Goal: Task Accomplishment & Management: Manage account settings

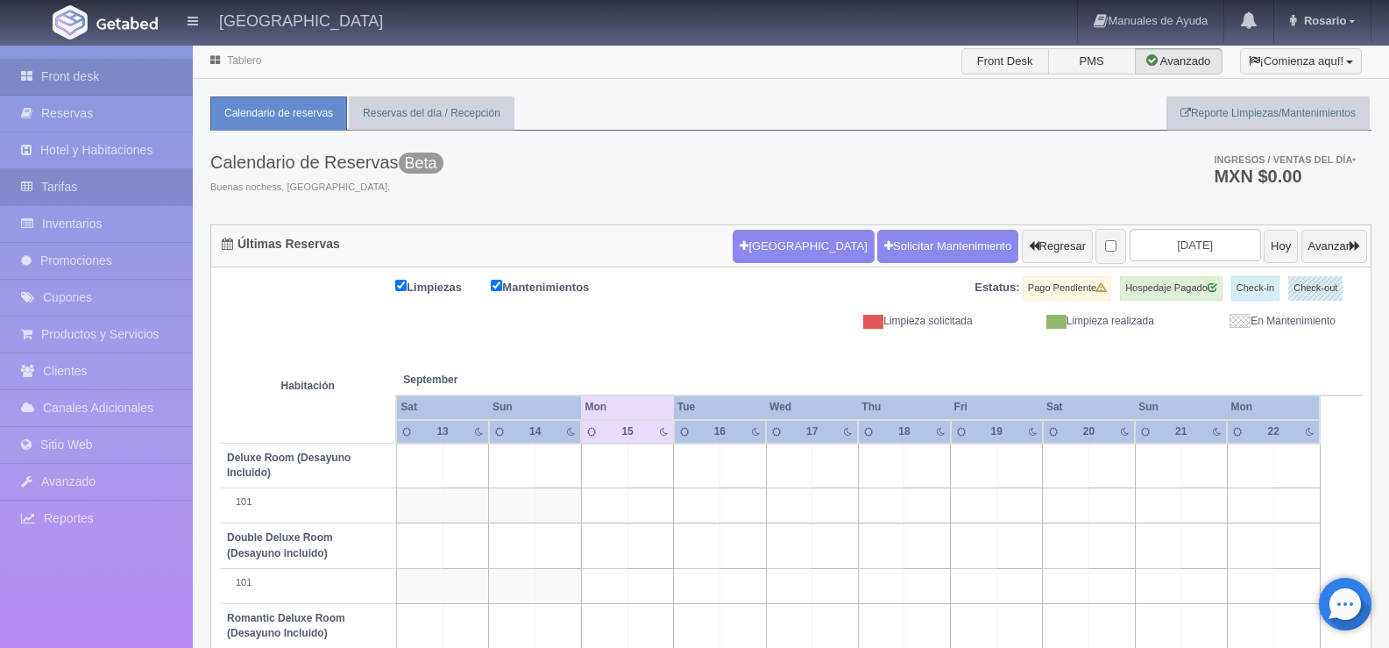
click at [95, 188] on link "Tarifas" at bounding box center [96, 187] width 193 height 36
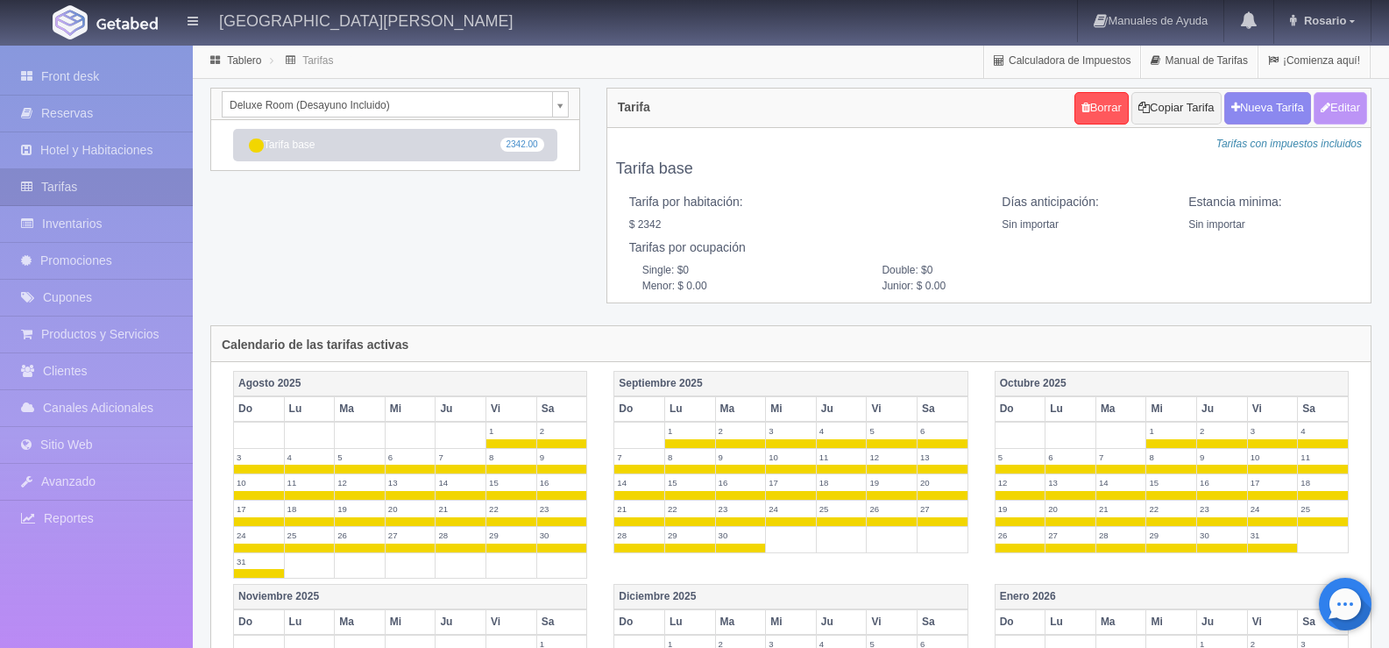
click at [1340, 108] on button "Editar" at bounding box center [1340, 108] width 53 height 32
type input "Tarifa base"
select select "0"
type input "0"
checkbox input "true"
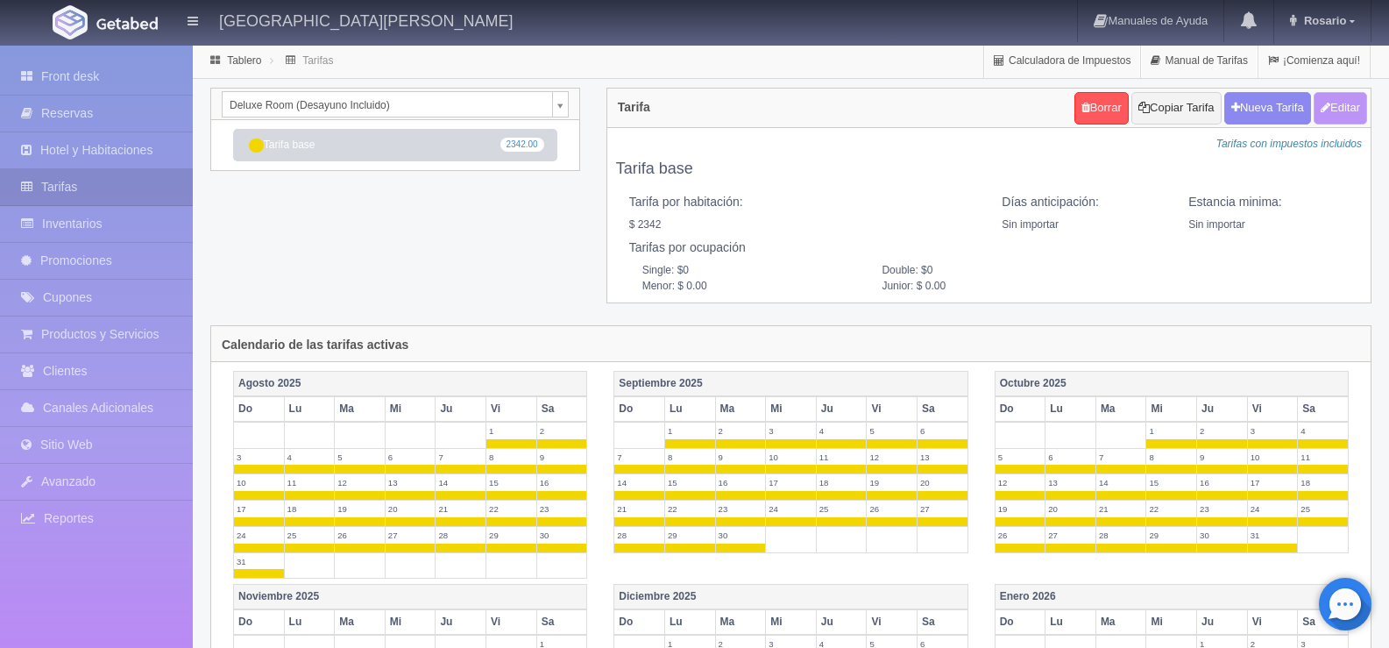
type input "2342.00"
checkbox input "true"
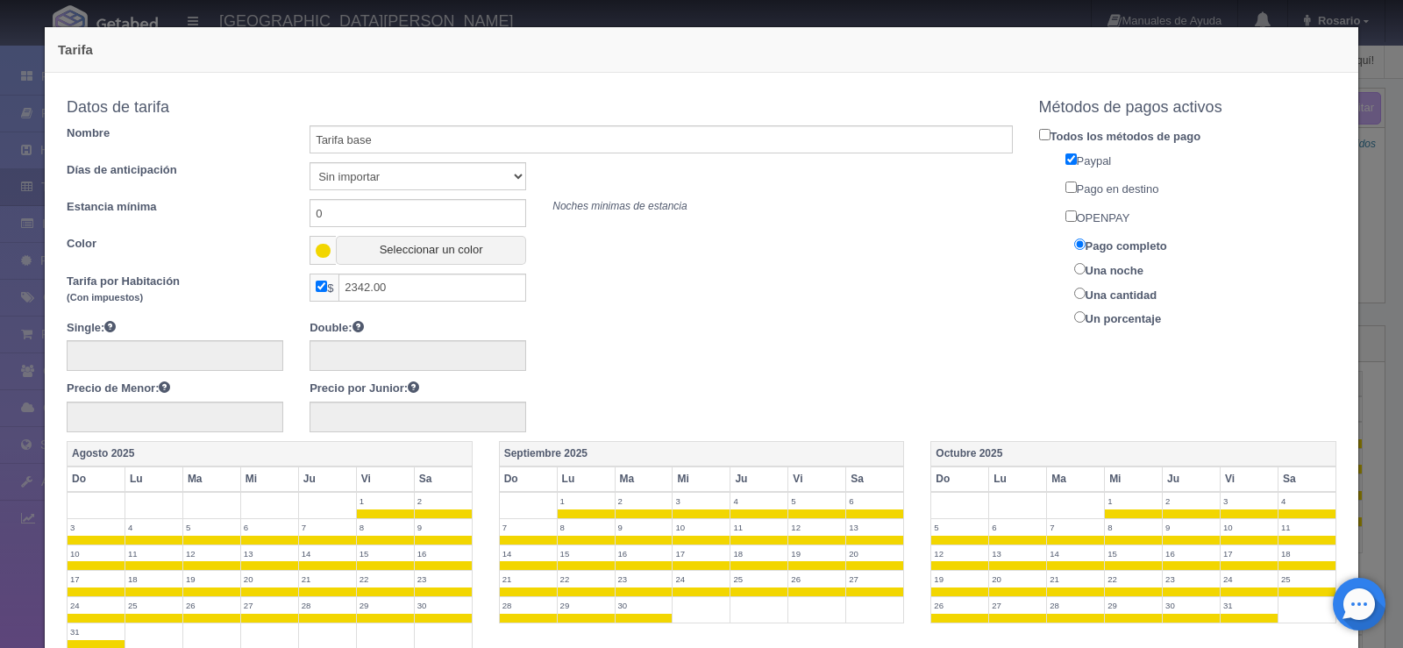
click at [1065, 212] on input "OPENPAY" at bounding box center [1070, 215] width 11 height 11
checkbox input "true"
click at [1074, 266] on input "Una noche" at bounding box center [1079, 268] width 11 height 11
radio input "true"
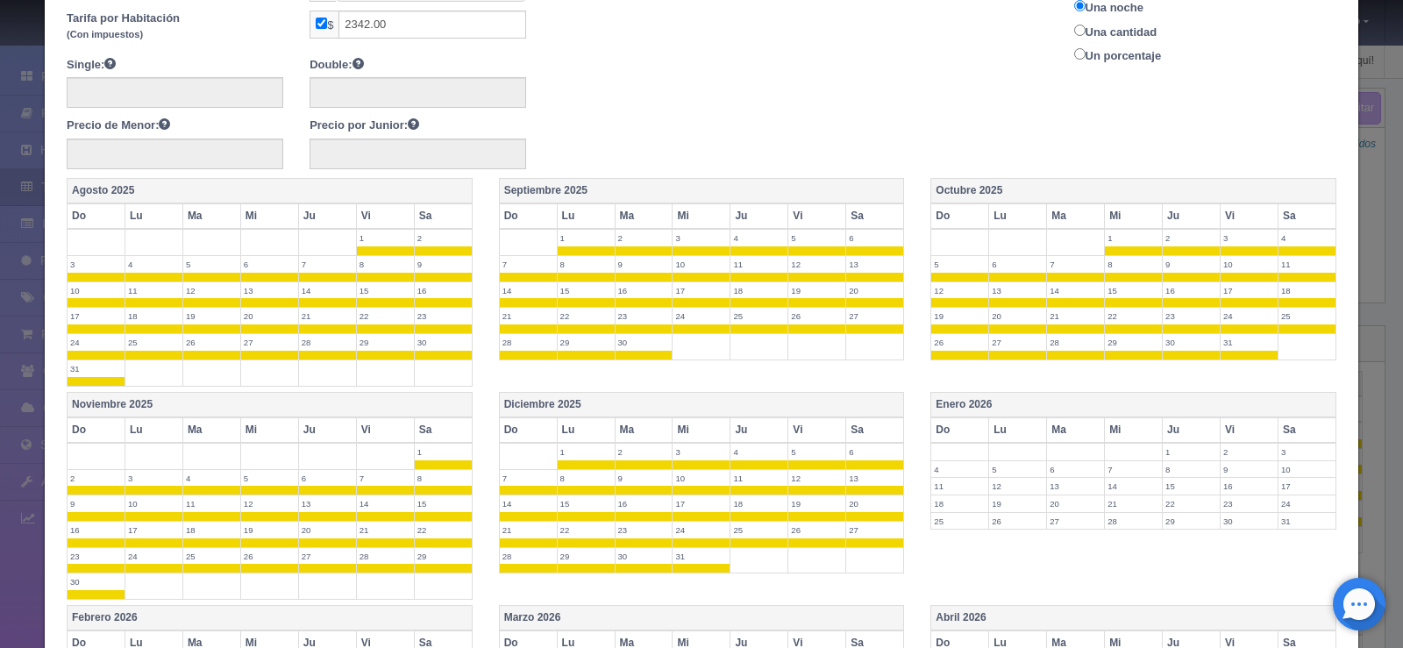
scroll to position [671, 0]
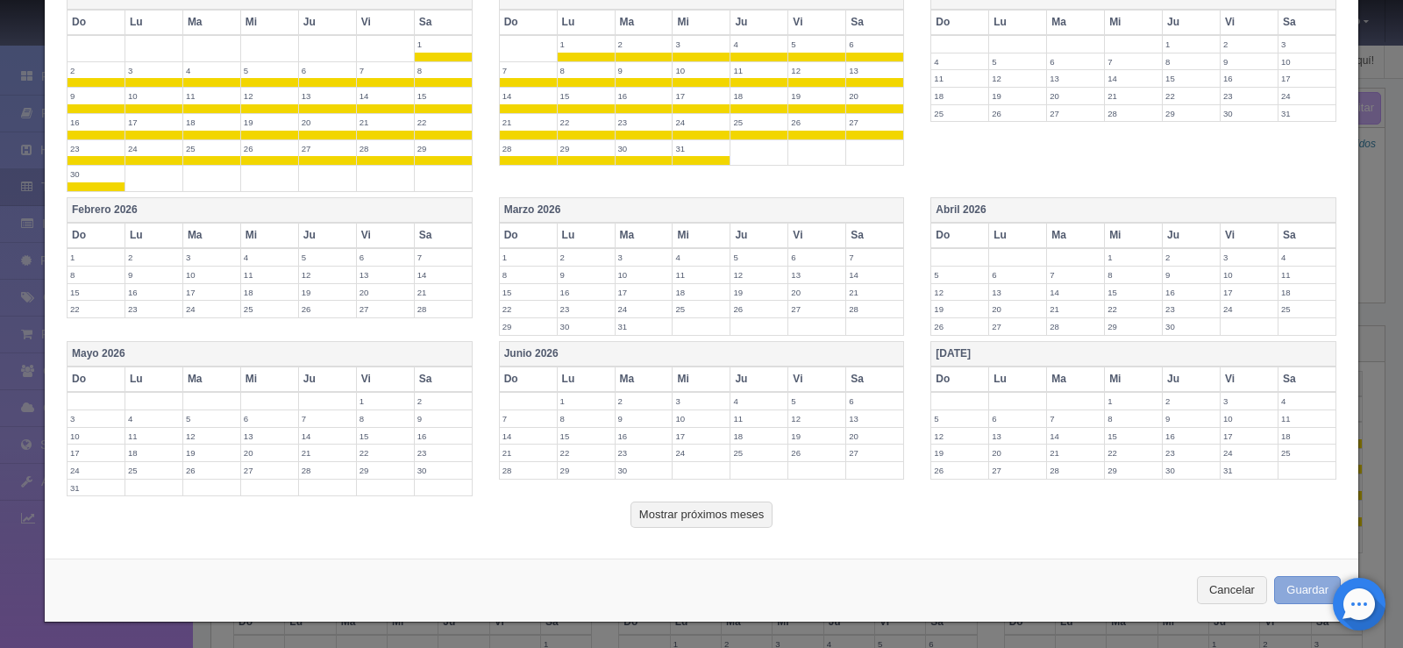
click at [1311, 588] on button "Guardar" at bounding box center [1307, 590] width 67 height 29
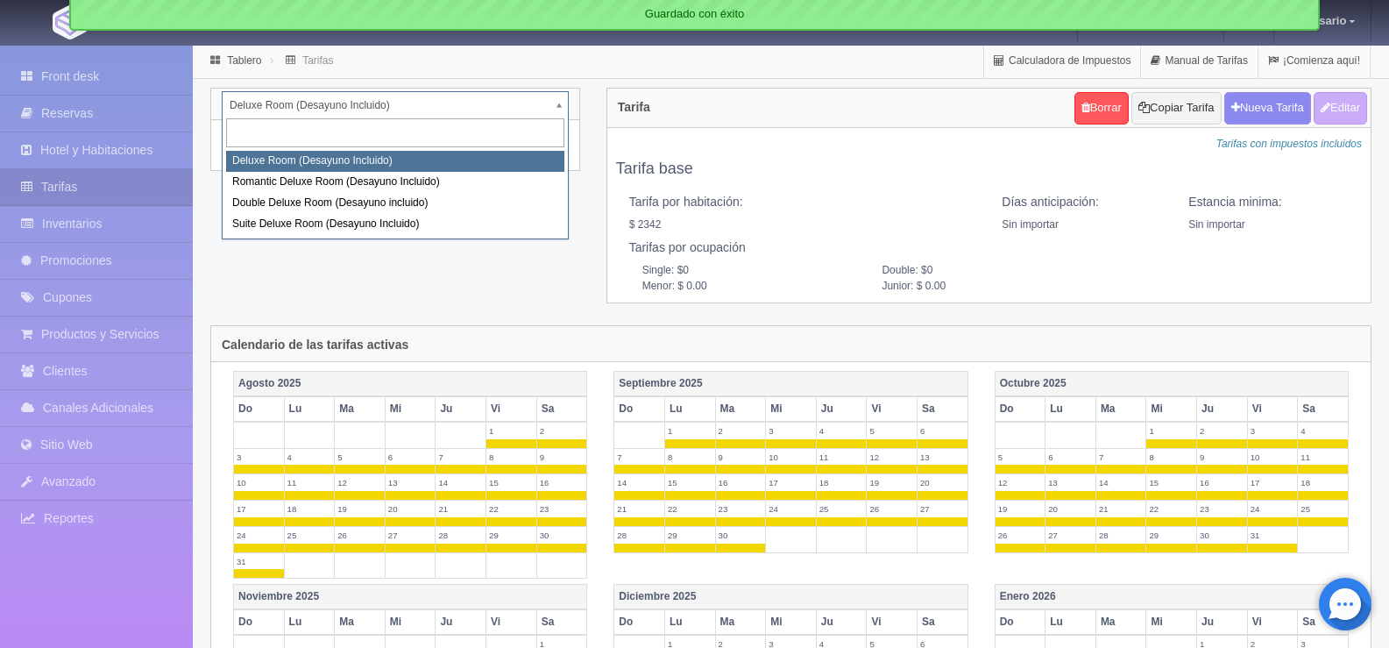
click at [558, 113] on body "San Pietro Hotel Boutique Manuales de Ayuda Actualizaciones recientes Rosario M…" at bounding box center [694, 536] width 1389 height 984
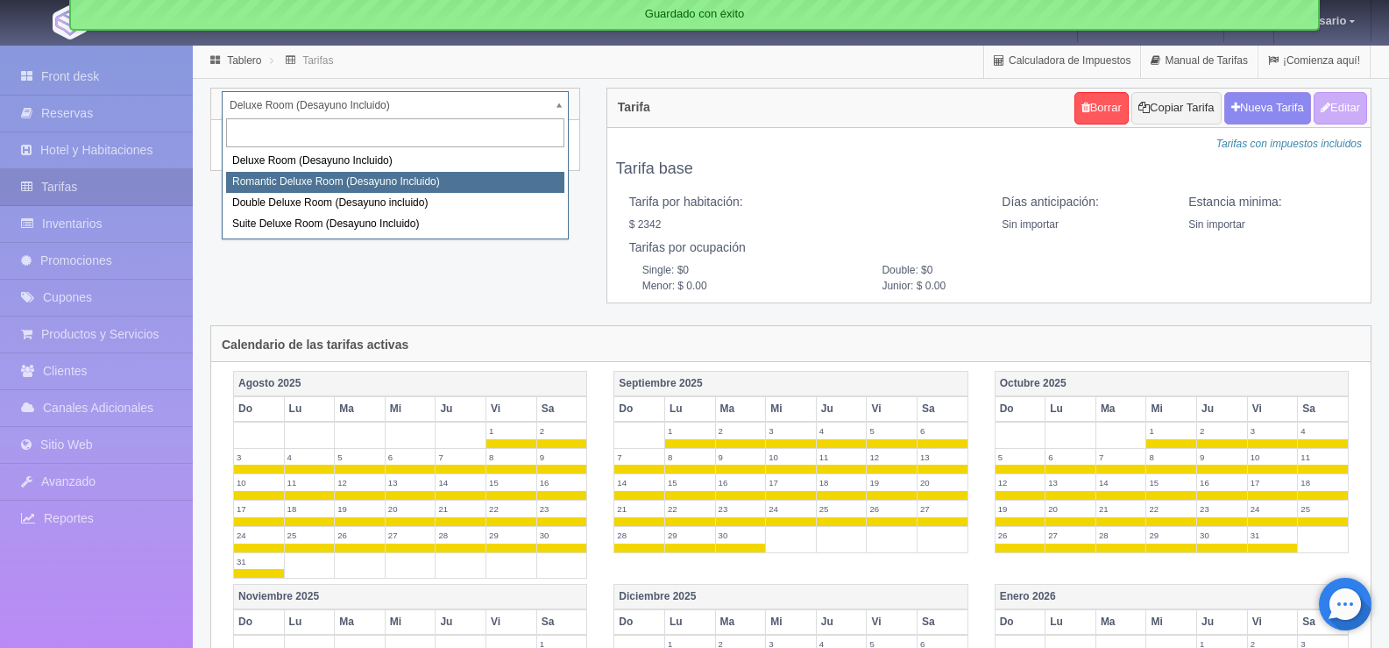
select select "625"
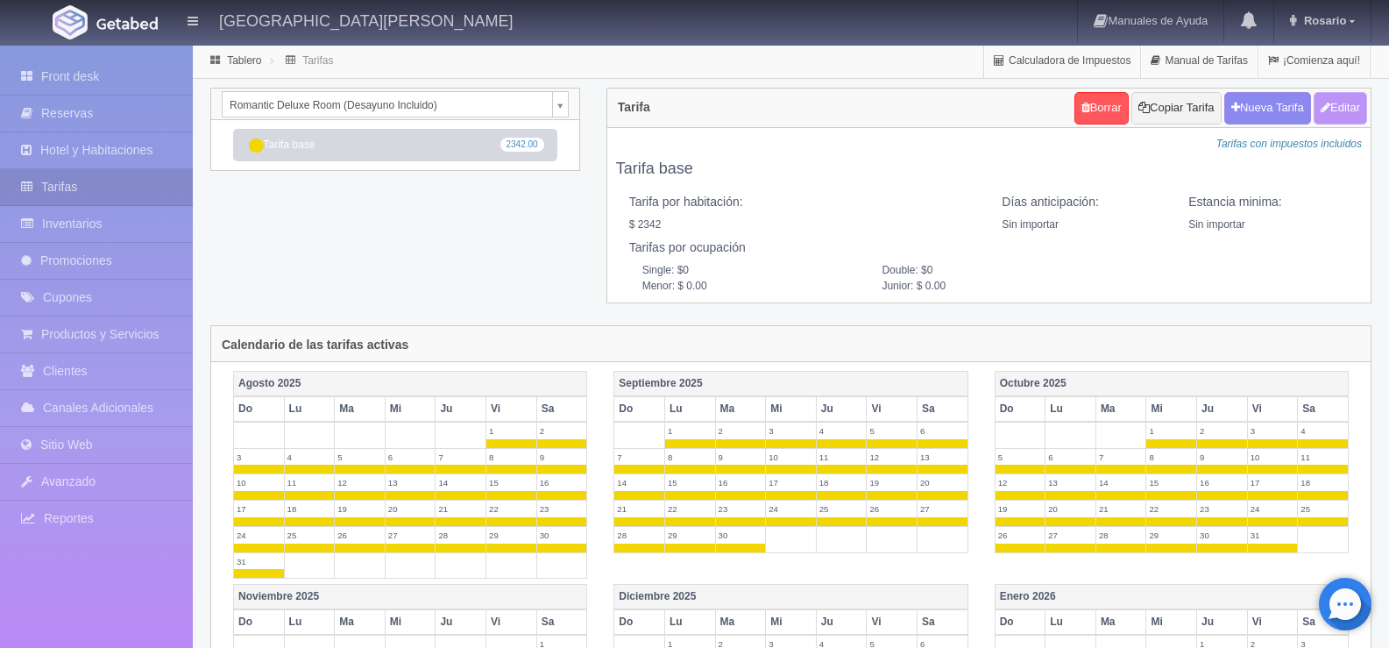
click at [1341, 108] on button "Editar" at bounding box center [1340, 108] width 53 height 32
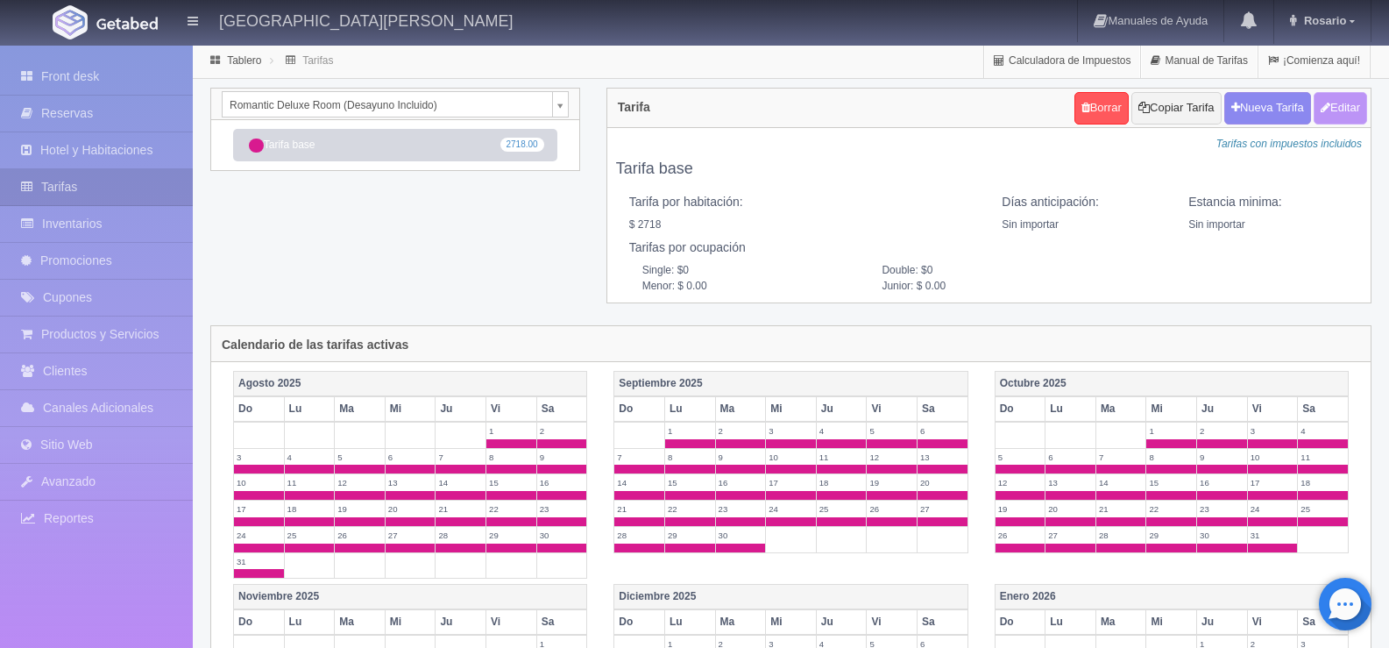
click at [1327, 105] on button "Editar" at bounding box center [1340, 108] width 53 height 32
type input "Tarifa base"
select select "0"
type input "0"
checkbox input "true"
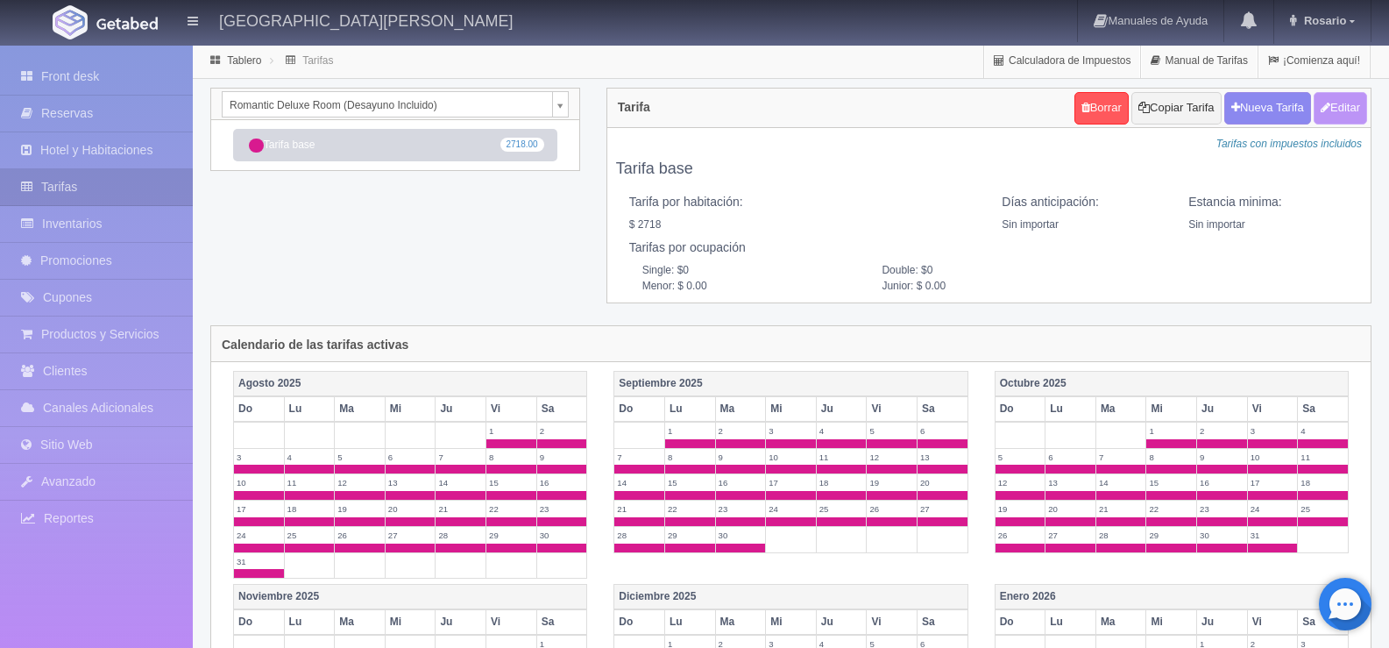
type input "2718.00"
checkbox input "true"
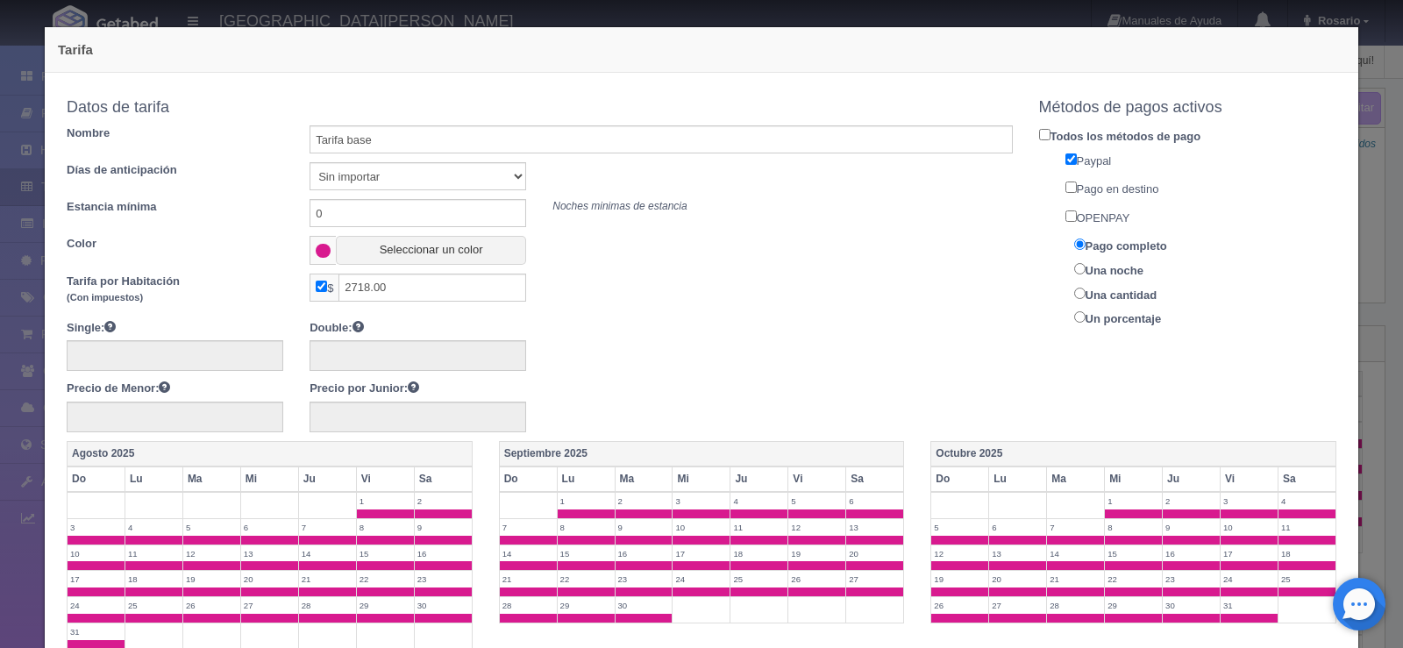
click at [1065, 186] on input "Pago en destino" at bounding box center [1070, 186] width 11 height 11
checkbox input "false"
click at [1065, 210] on input "OPENPAY" at bounding box center [1070, 215] width 11 height 11
checkbox input "true"
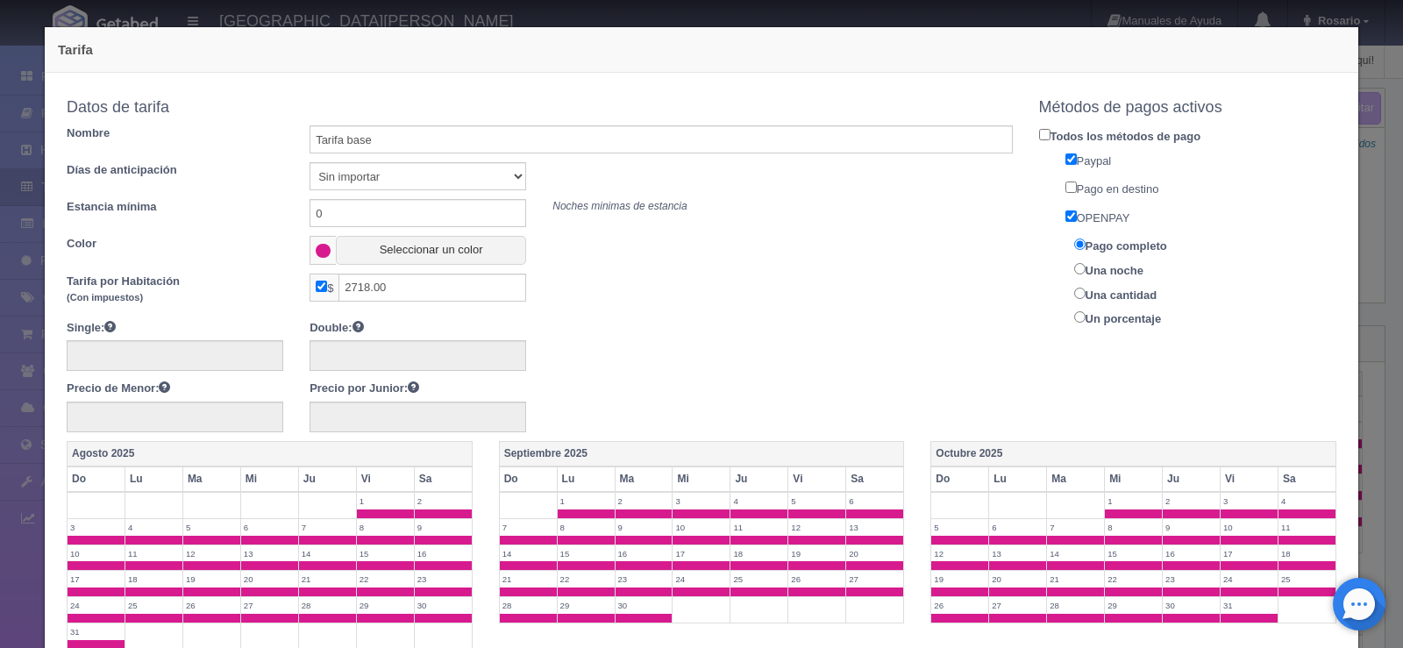
click at [1075, 263] on label "Una noche" at bounding box center [1212, 269] width 302 height 20
click at [1075, 263] on input "Una noche" at bounding box center [1079, 268] width 11 height 11
radio input "true"
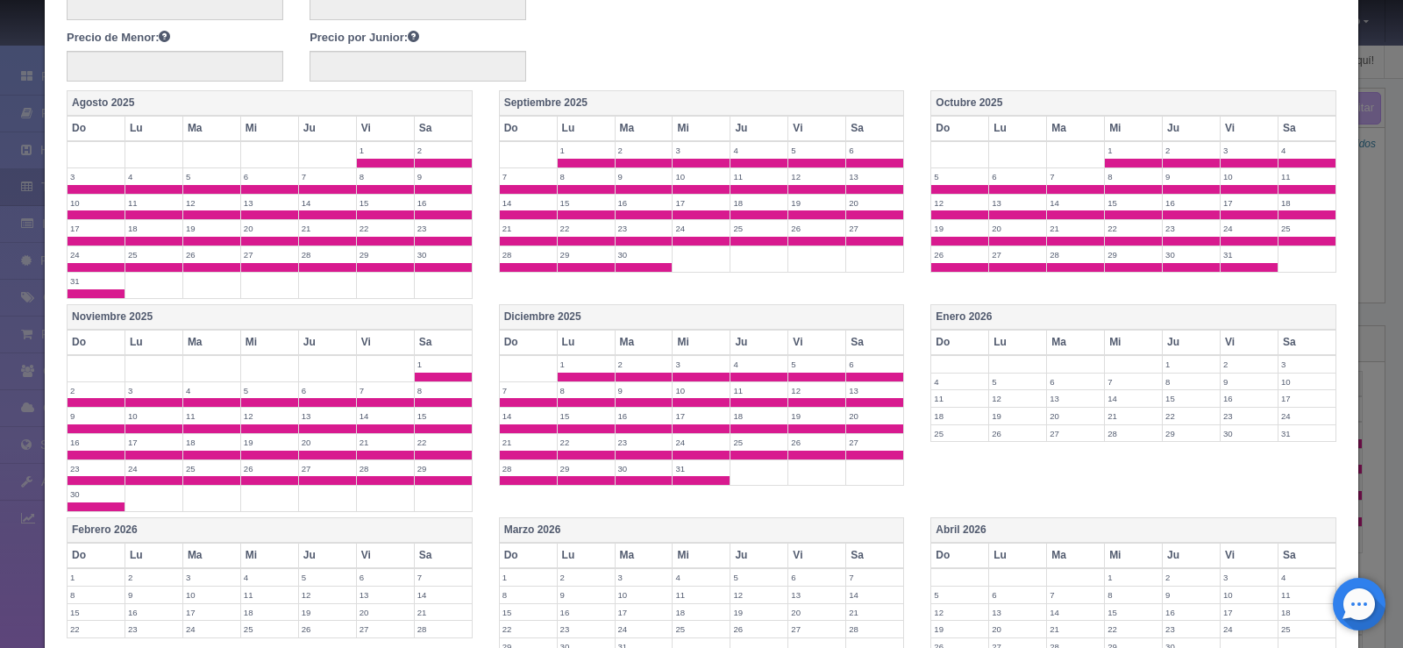
scroll to position [671, 0]
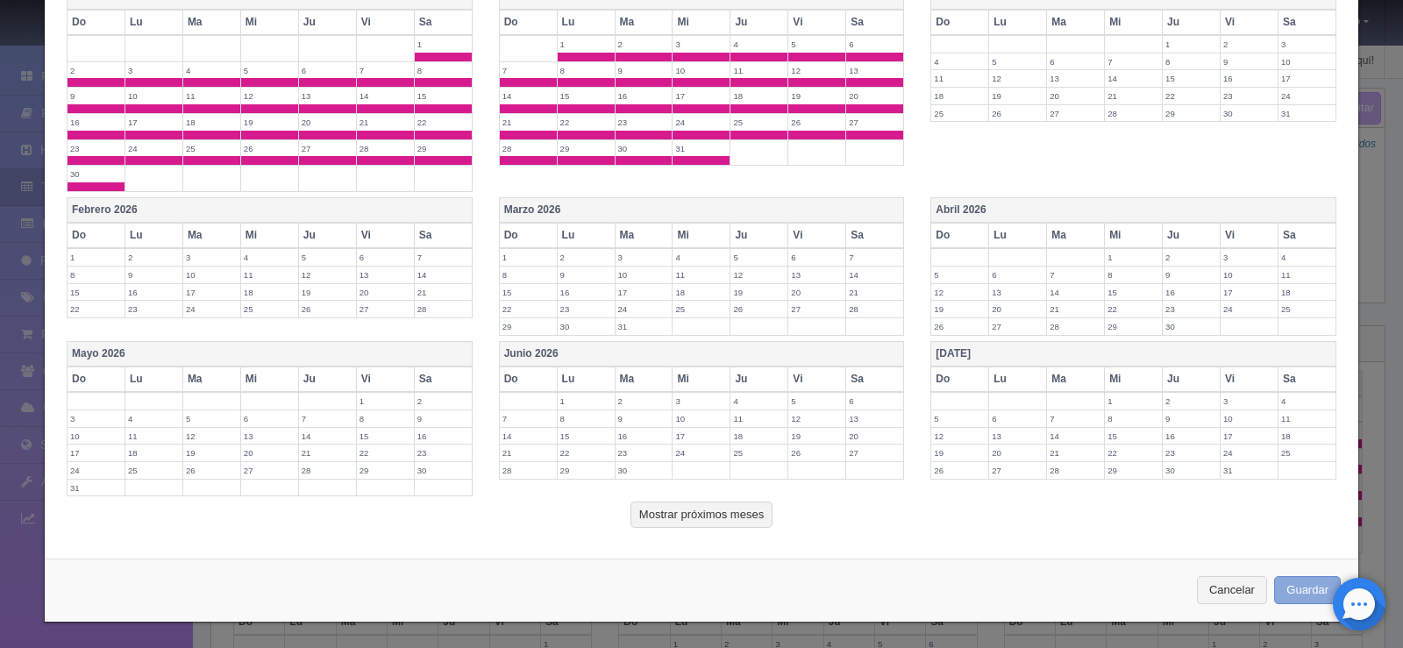
click at [1289, 582] on button "Guardar" at bounding box center [1307, 590] width 67 height 29
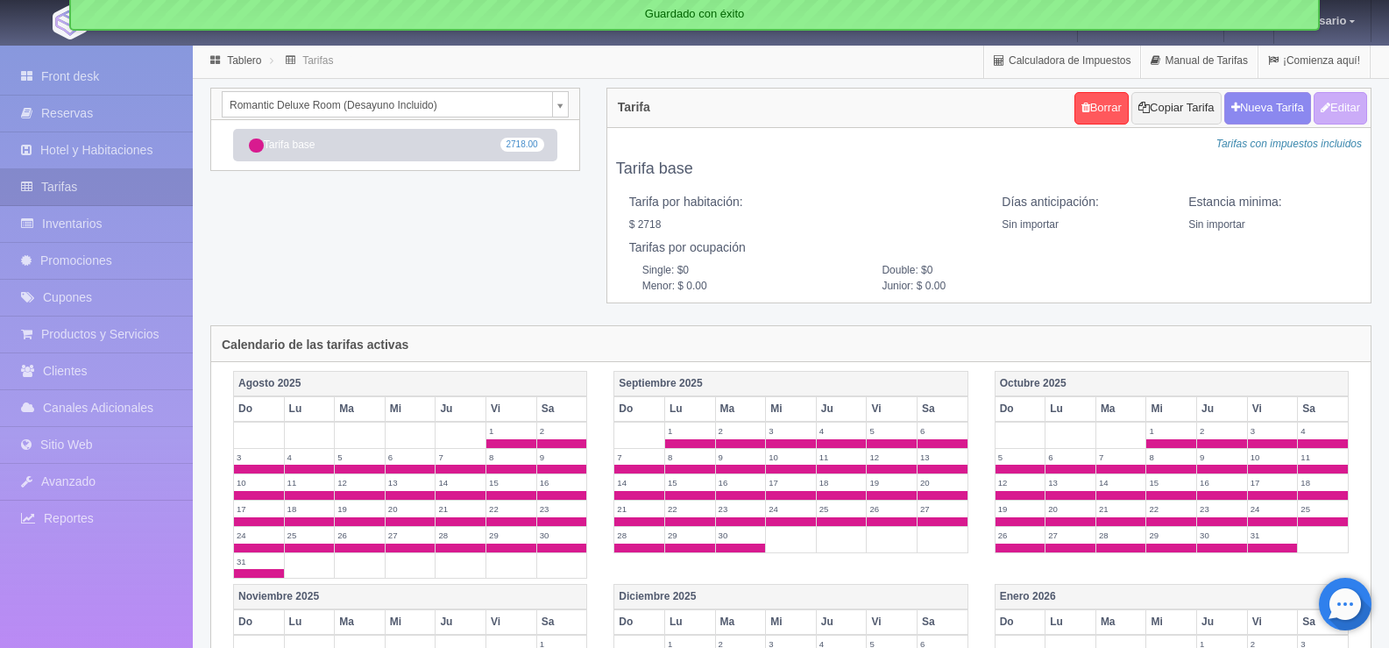
click at [561, 103] on body "[GEOGRAPHIC_DATA][PERSON_NAME] Manuales de Ayuda Actualizaciones recientes [GEO…" at bounding box center [694, 536] width 1389 height 984
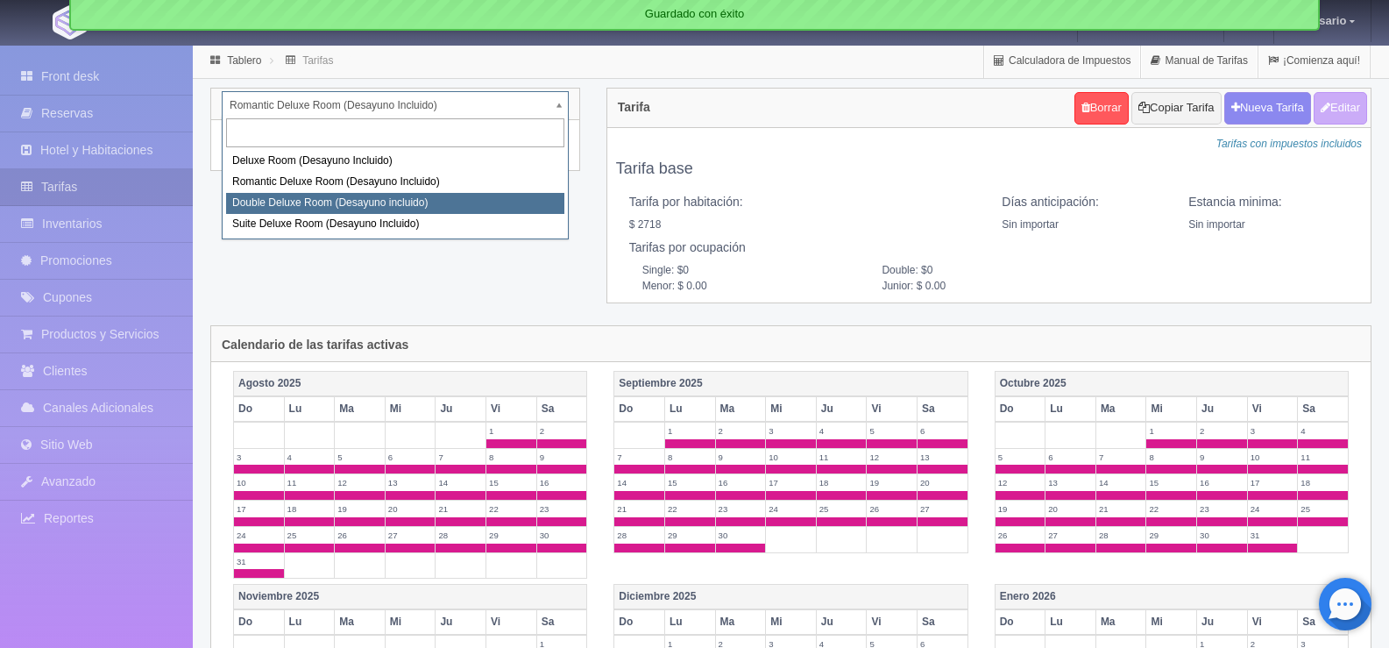
select select "627"
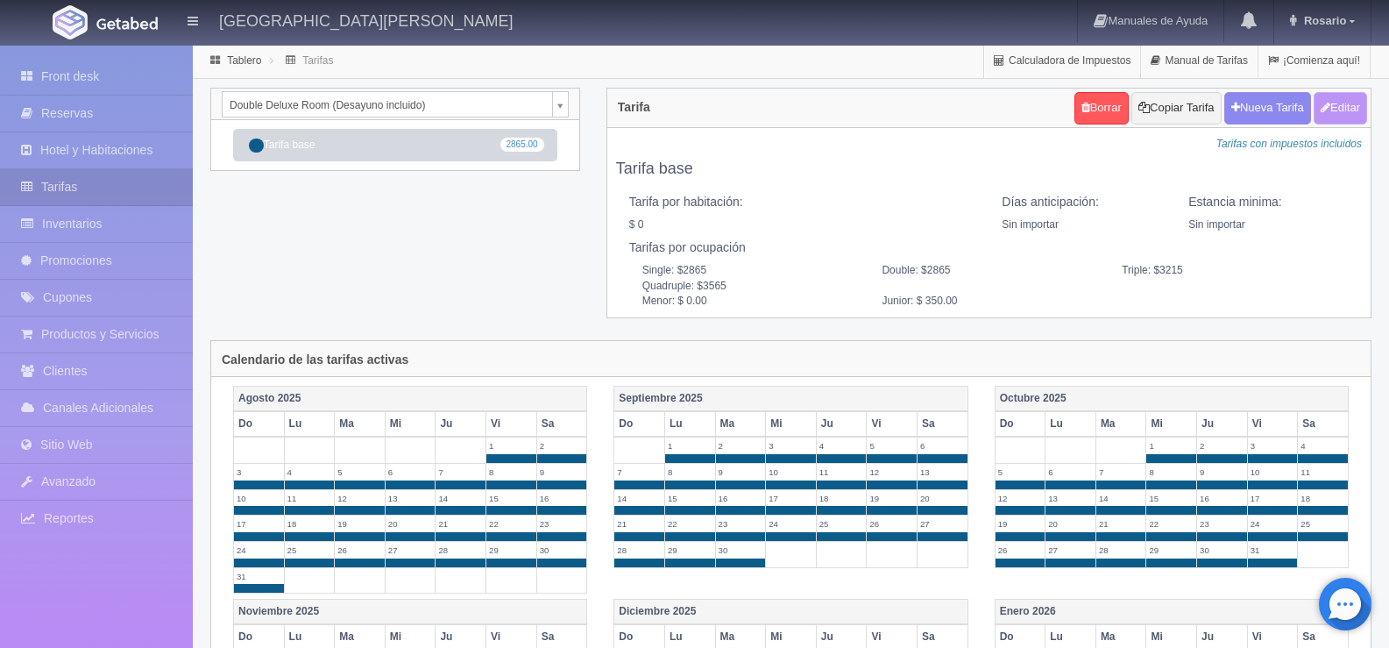
click at [1341, 112] on button "Editar" at bounding box center [1340, 108] width 53 height 32
radio input "true"
type input "Tarifa base"
select select "0"
type input "0"
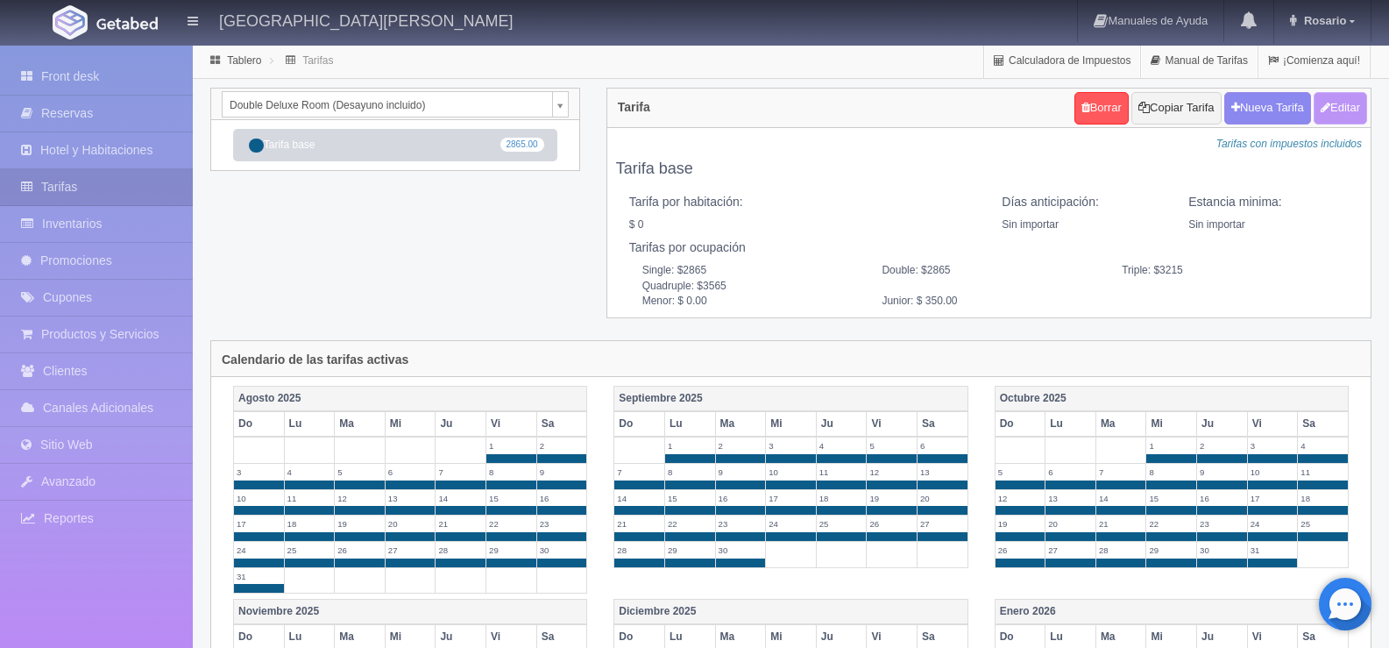
checkbox input "false"
type input "2865"
type input "3215"
type input "3565"
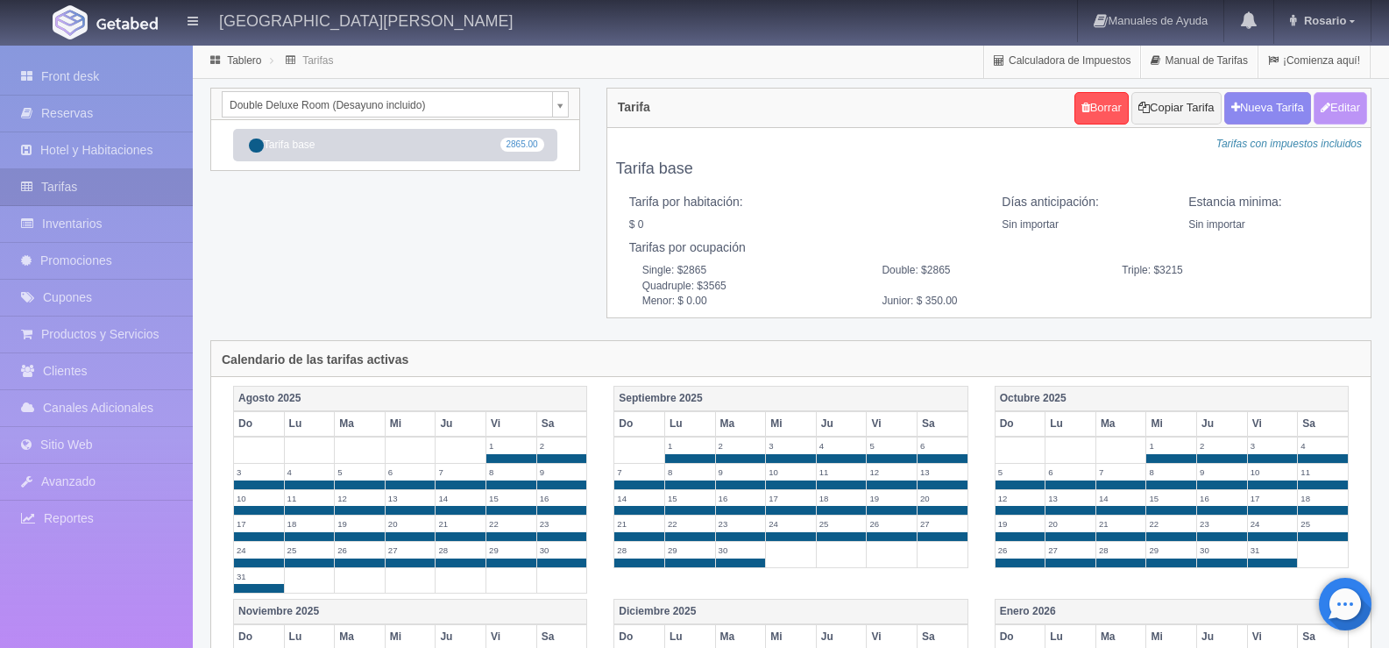
type input "0.00"
type input "350.00"
checkbox input "true"
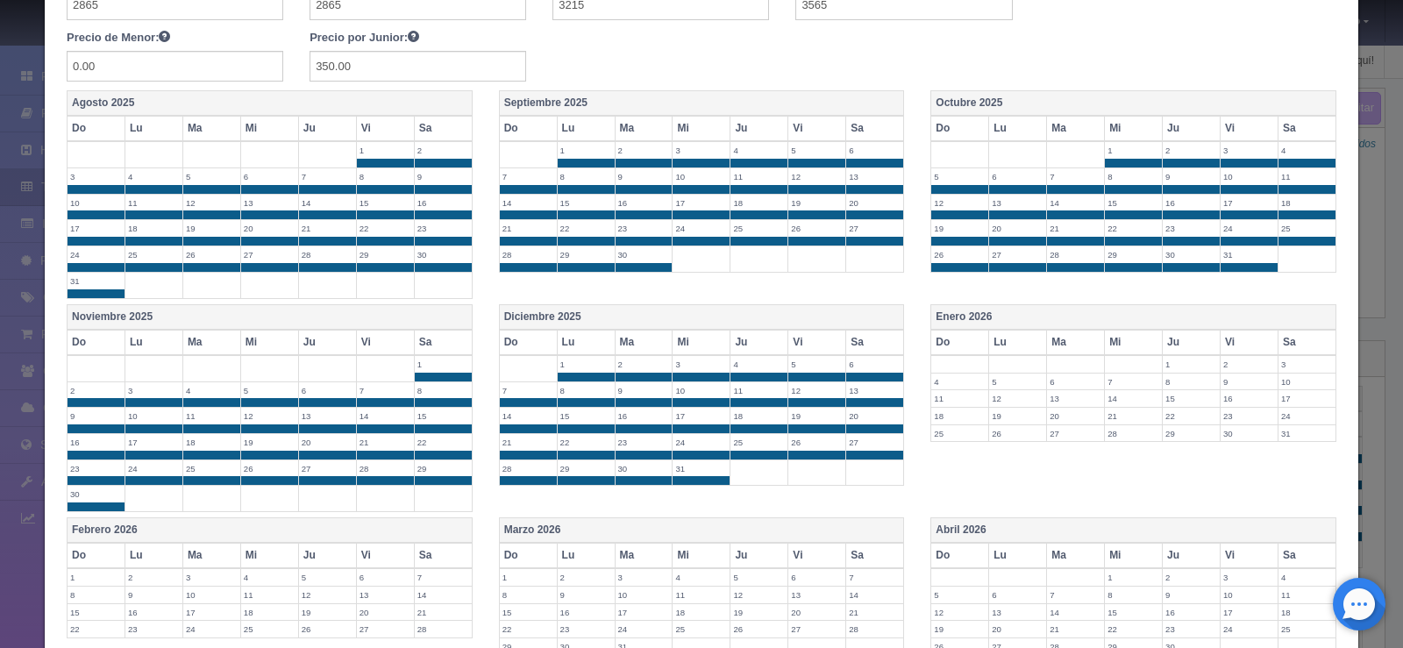
scroll to position [671, 0]
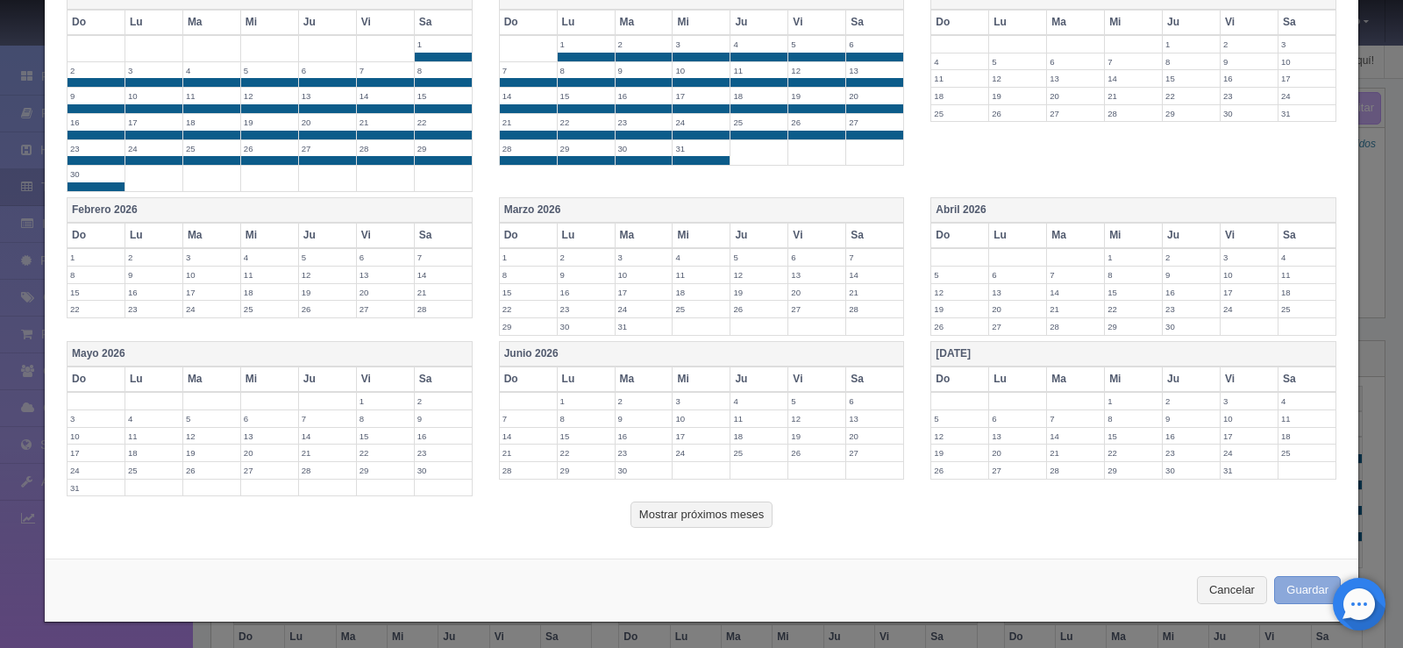
click at [1297, 587] on button "Guardar" at bounding box center [1307, 590] width 67 height 29
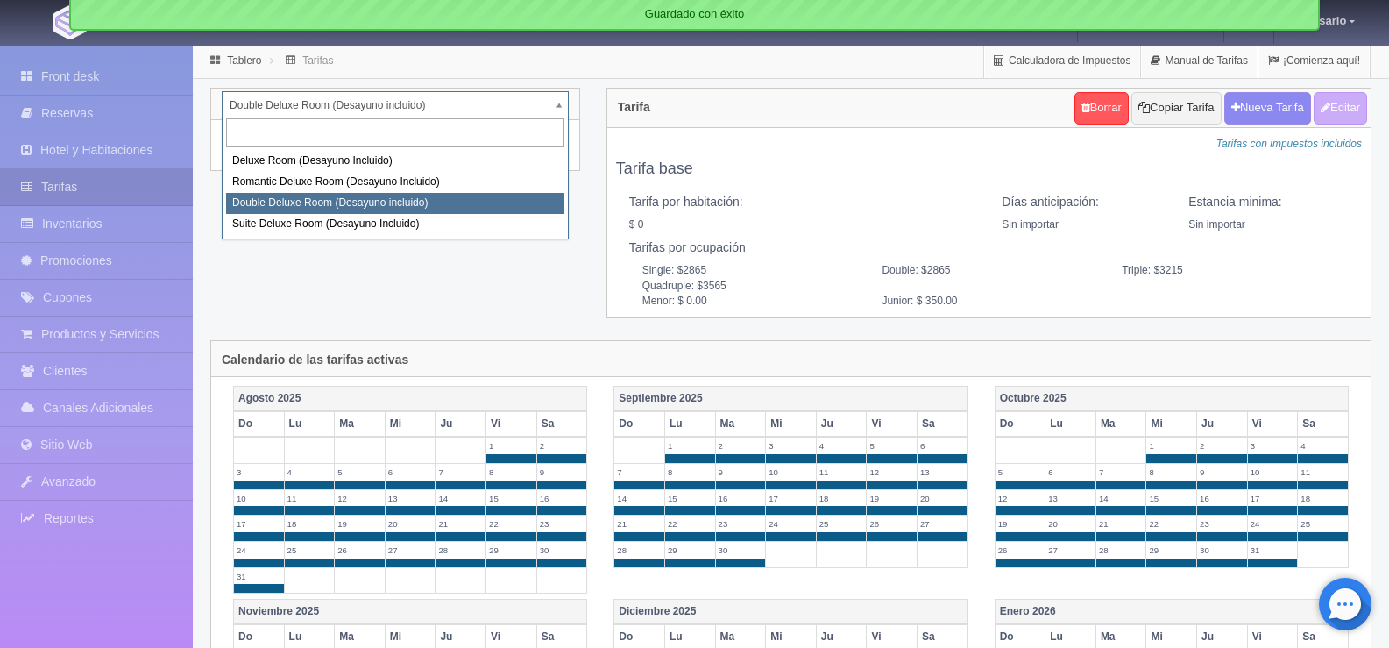
click at [560, 110] on body "[GEOGRAPHIC_DATA][PERSON_NAME] Manuales de Ayuda Actualizaciones recientes [GEO…" at bounding box center [694, 536] width 1389 height 984
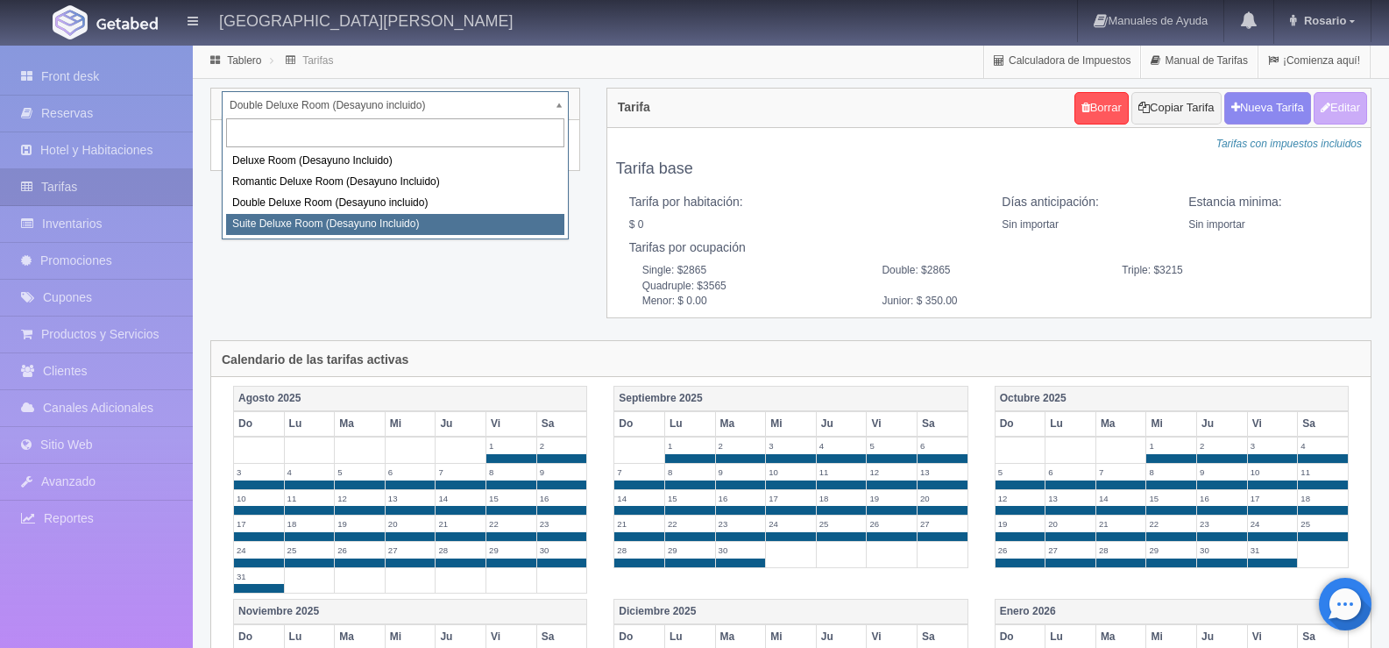
select select "628"
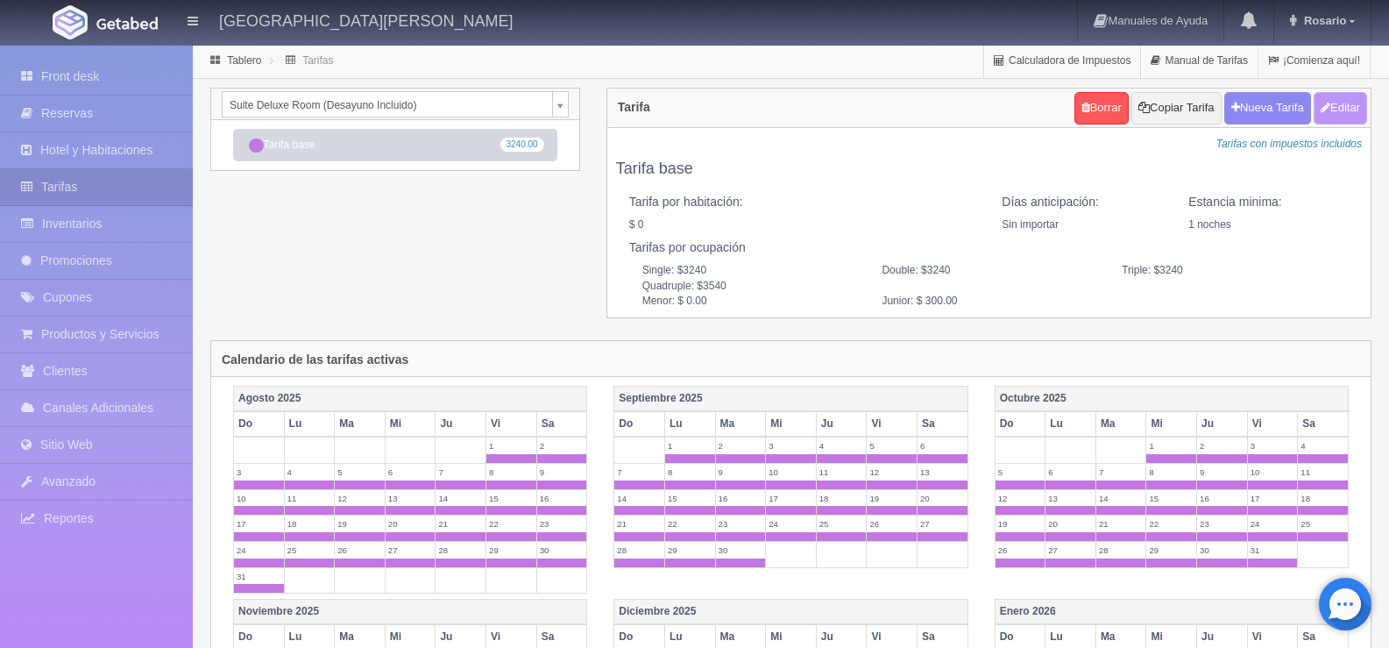
click at [1339, 106] on button "Editar" at bounding box center [1340, 108] width 53 height 32
radio input "true"
type input "Tarifa base"
select select "0"
type input "1"
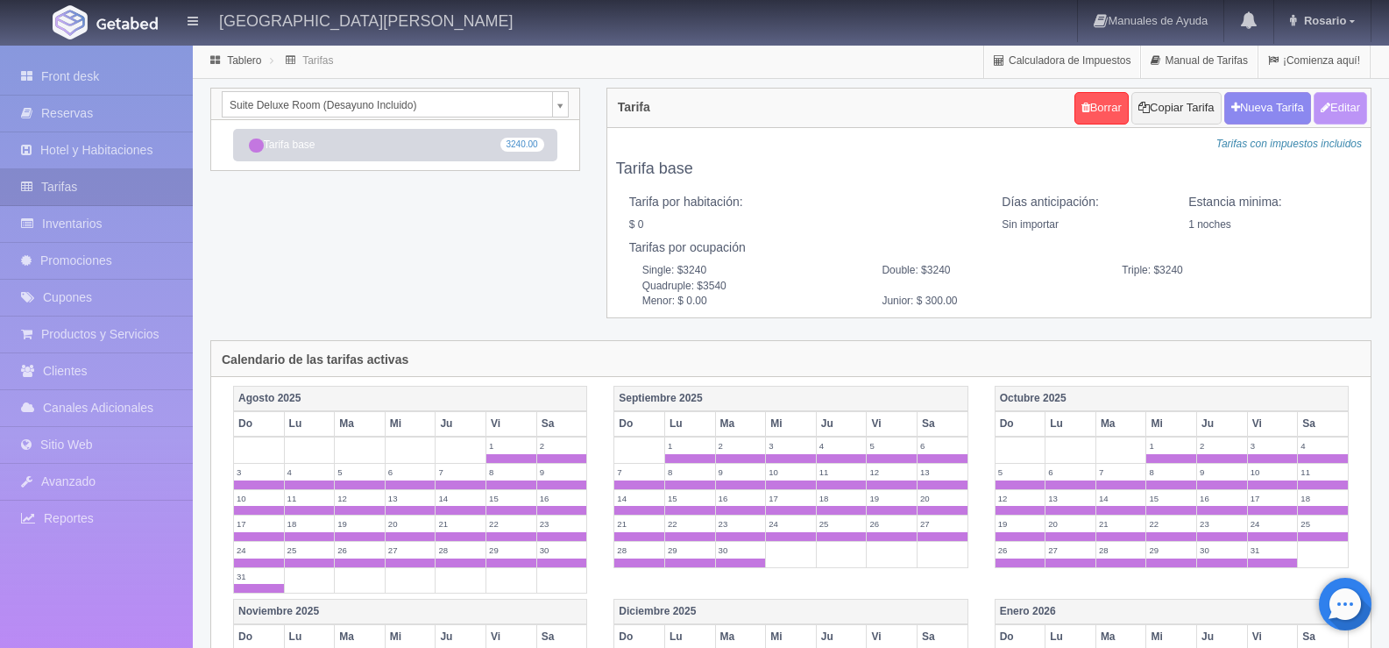
checkbox input "false"
type input "3240"
type input "3540"
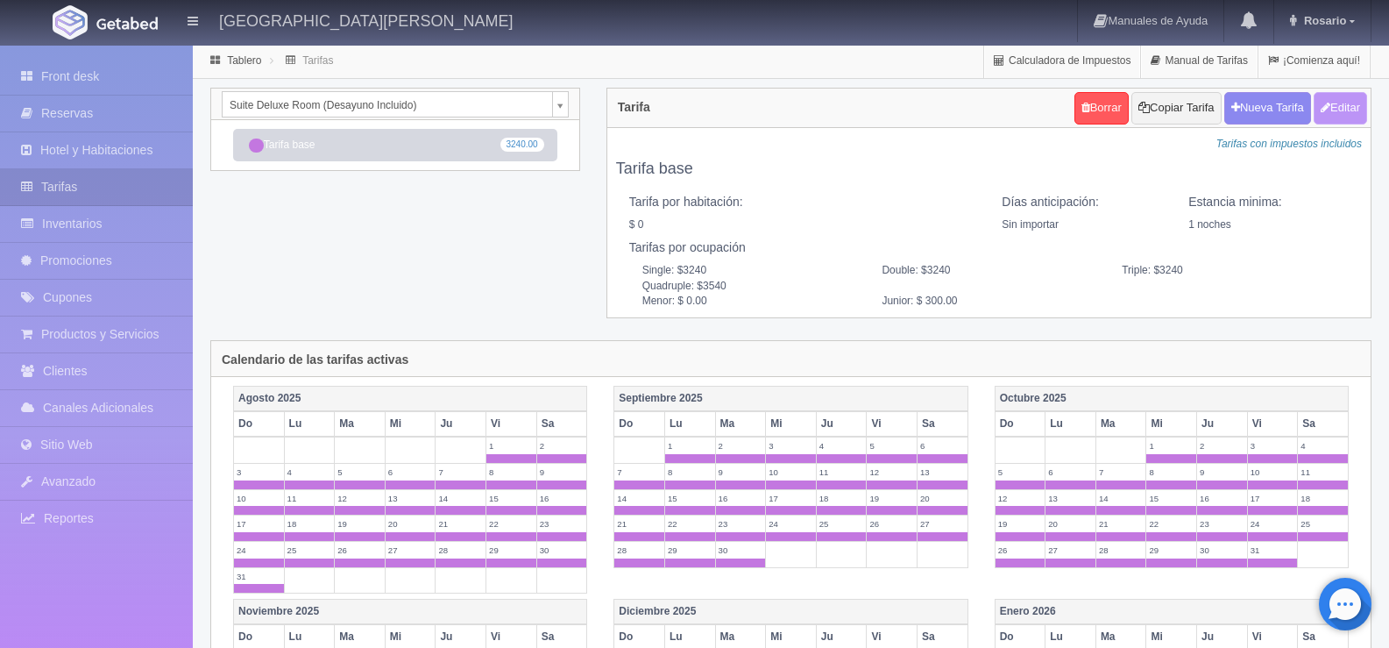
type input "0.00"
type input "300.00"
checkbox input "true"
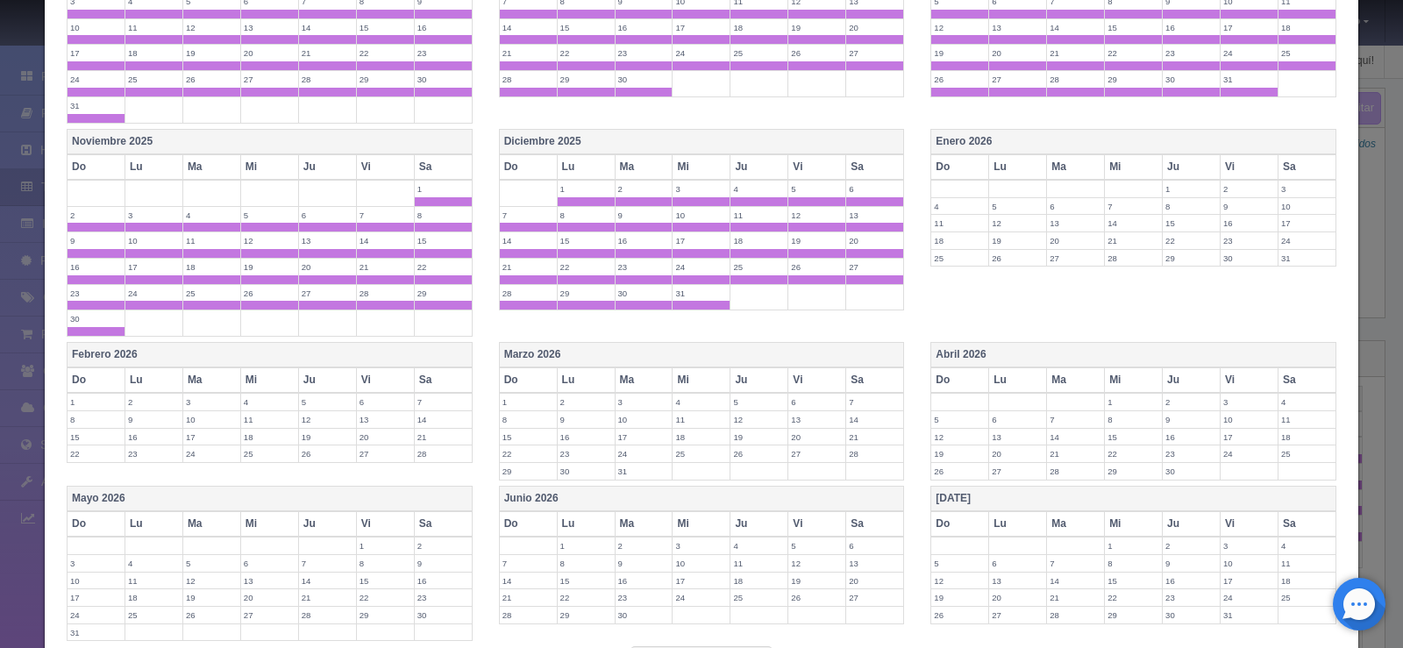
scroll to position [671, 0]
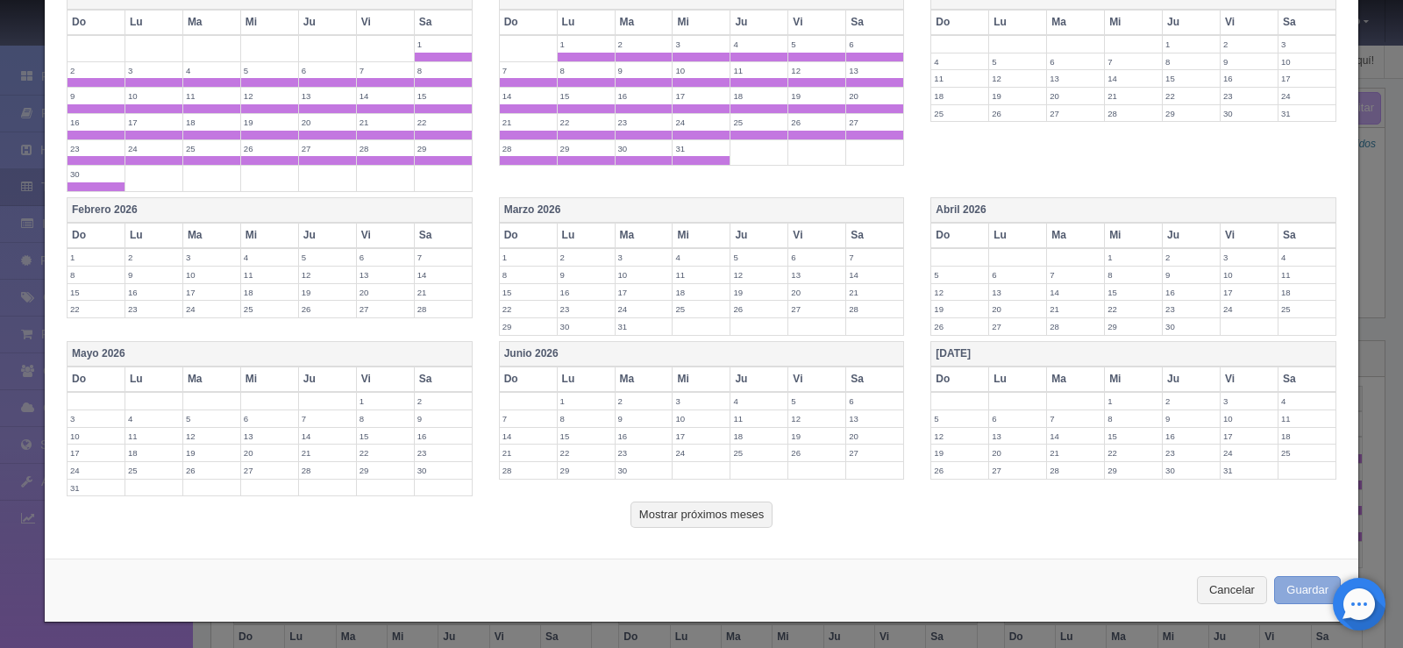
click at [1282, 580] on button "Guardar" at bounding box center [1307, 590] width 67 height 29
